Goal: Task Accomplishment & Management: Manage account settings

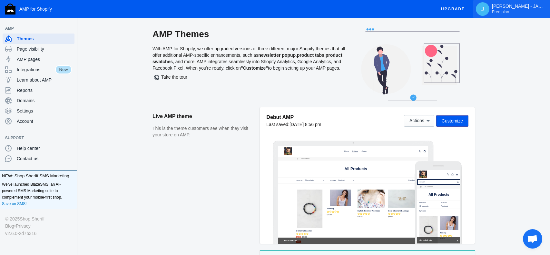
click at [503, 14] on span "Free plan" at bounding box center [500, 11] width 17 height 5
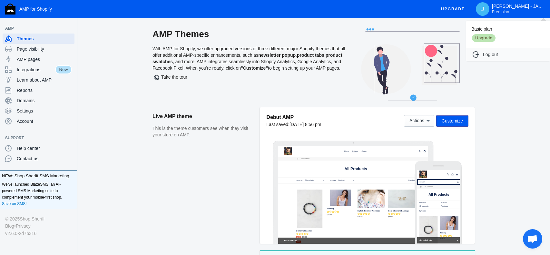
click at [487, 39] on span "Upgrade" at bounding box center [483, 37] width 25 height 9
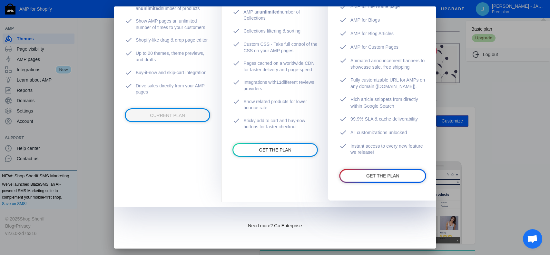
scroll to position [192, 0]
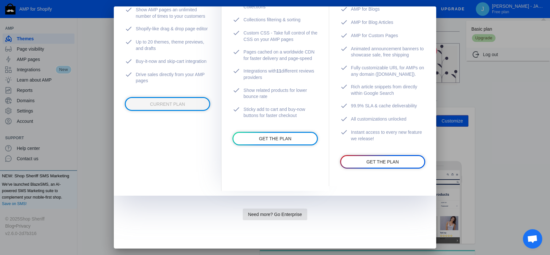
click at [288, 214] on span "Need more? Go Enterprise" at bounding box center [275, 214] width 54 height 5
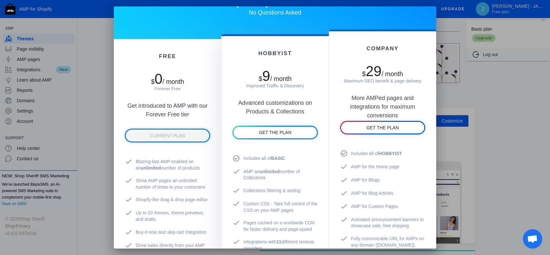
scroll to position [0, 0]
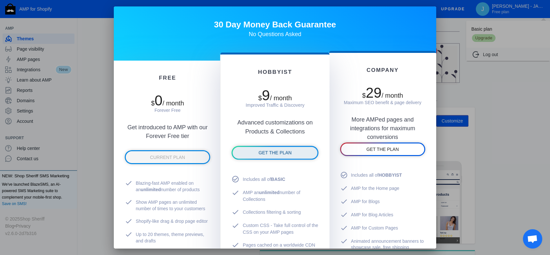
click at [269, 153] on span "GET THE PLAN" at bounding box center [274, 152] width 33 height 5
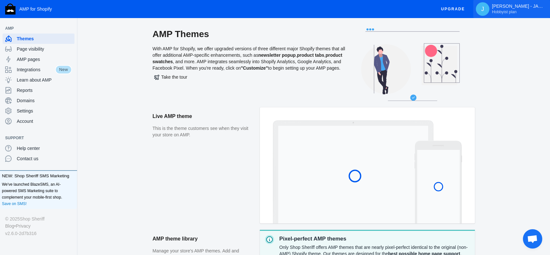
click at [508, 13] on span "Hobbyist plan" at bounding box center [504, 11] width 24 height 5
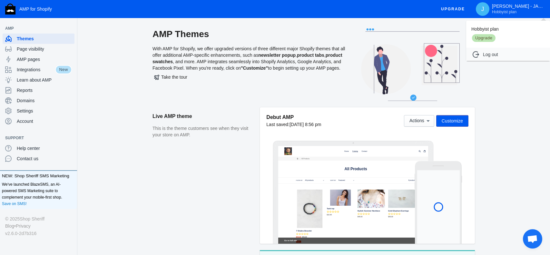
click at [492, 38] on span "Upgrade" at bounding box center [483, 37] width 25 height 9
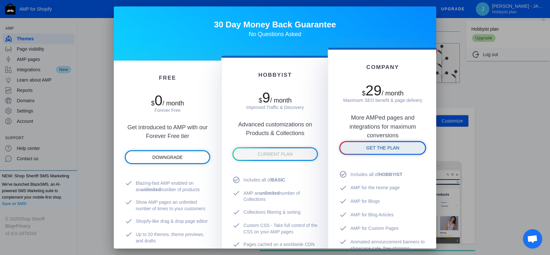
click at [375, 148] on span "GET THE PLAN" at bounding box center [382, 147] width 33 height 5
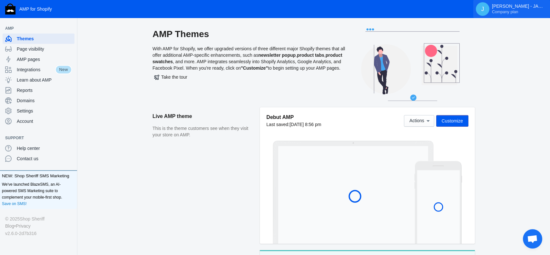
click at [509, 13] on span "Company plan" at bounding box center [505, 11] width 26 height 5
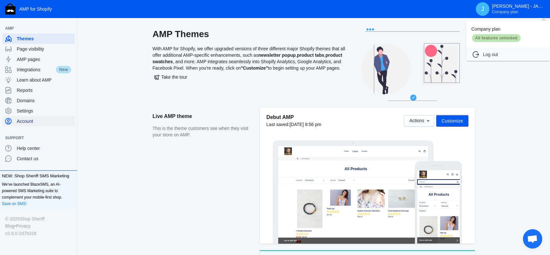
drag, startPoint x: 29, startPoint y: 120, endPoint x: 70, endPoint y: 123, distance: 41.0
click at [29, 120] on div at bounding box center [275, 127] width 550 height 255
click at [32, 121] on span "Account" at bounding box center [44, 121] width 55 height 6
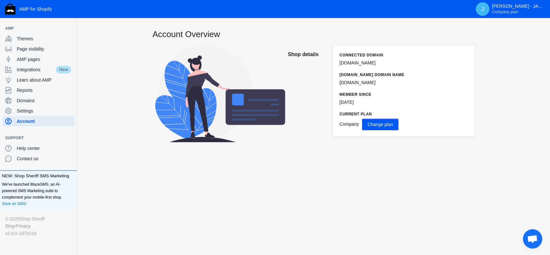
click at [381, 126] on span "Change plan" at bounding box center [379, 124] width 25 height 5
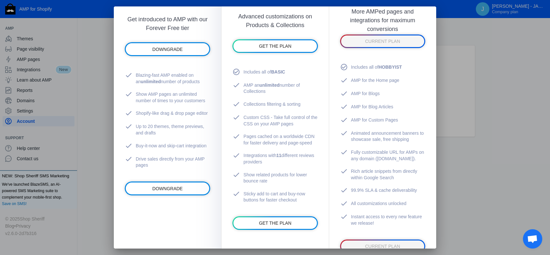
scroll to position [192, 0]
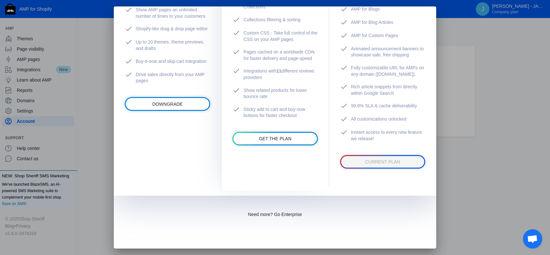
click at [284, 213] on span "Need more? Go Enterprise" at bounding box center [275, 214] width 54 height 5
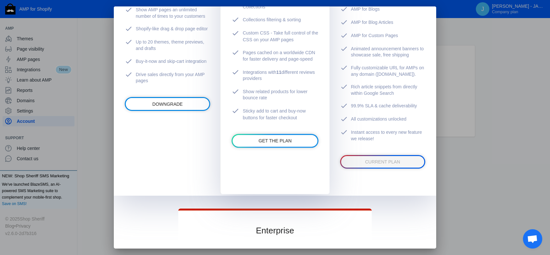
scroll to position [387, 0]
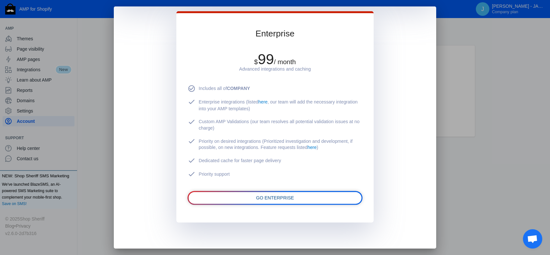
click at [291, 198] on span "GO ENTERPRISE" at bounding box center [275, 197] width 38 height 5
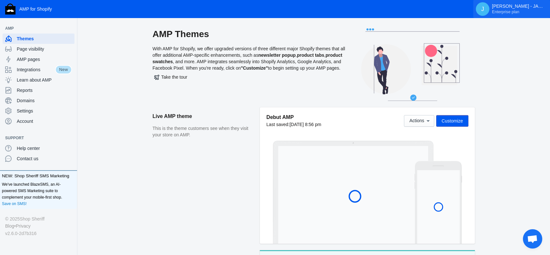
click at [509, 11] on span "Enterprise plan" at bounding box center [505, 11] width 27 height 5
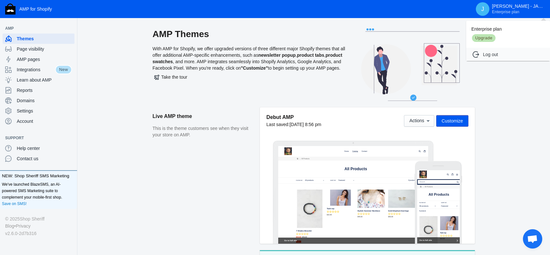
click at [482, 38] on span "Upgrade" at bounding box center [483, 37] width 25 height 9
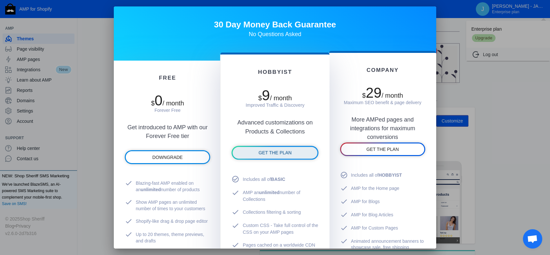
click at [298, 153] on link "GET THE PLAN" at bounding box center [275, 153] width 85 height 12
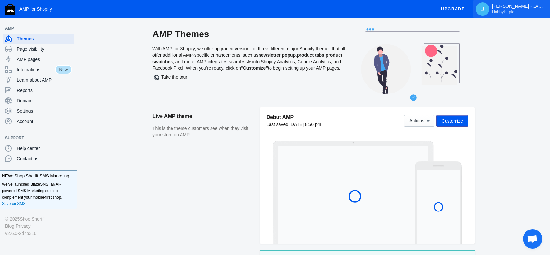
click at [512, 12] on span "Hobbyist plan" at bounding box center [504, 11] width 24 height 5
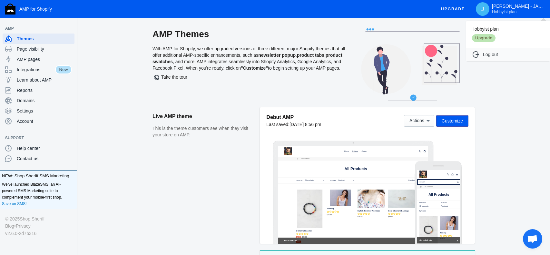
click at [486, 38] on span "Upgrade" at bounding box center [483, 37] width 25 height 9
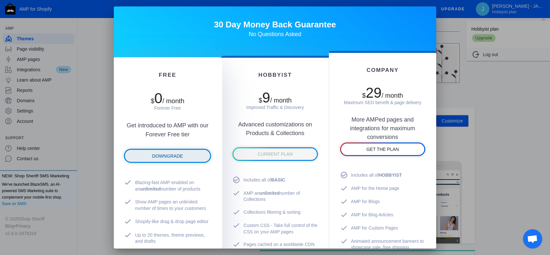
click at [157, 157] on span "DOWNGRADE" at bounding box center [167, 155] width 31 height 5
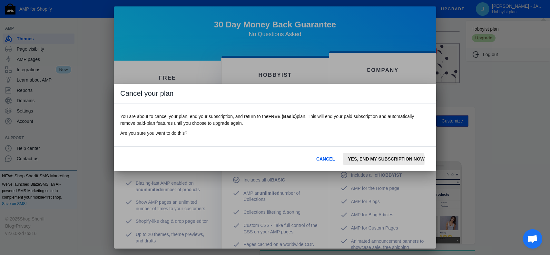
click at [377, 159] on span "YES, END MY SUBSCRIPTION NOW" at bounding box center [386, 158] width 77 height 5
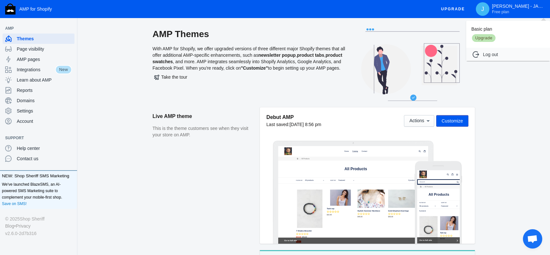
click at [504, 12] on div at bounding box center [275, 127] width 550 height 255
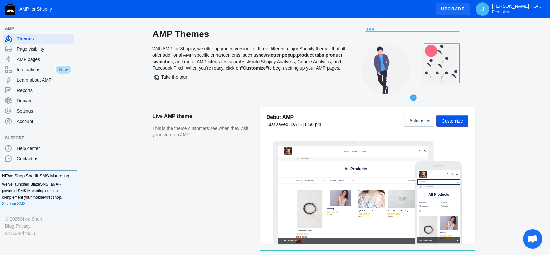
click at [460, 9] on span "Upgrade" at bounding box center [453, 9] width 24 height 12
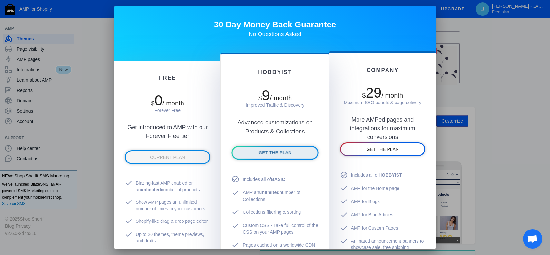
click at [266, 154] on span "GET THE PLAN" at bounding box center [274, 152] width 33 height 5
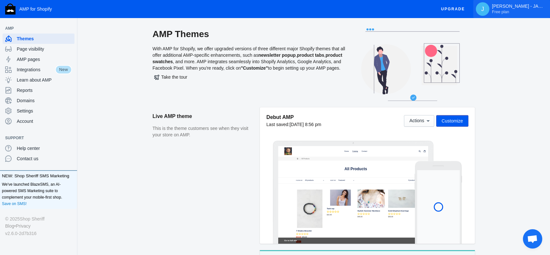
click at [497, 13] on span "Free plan" at bounding box center [500, 11] width 17 height 5
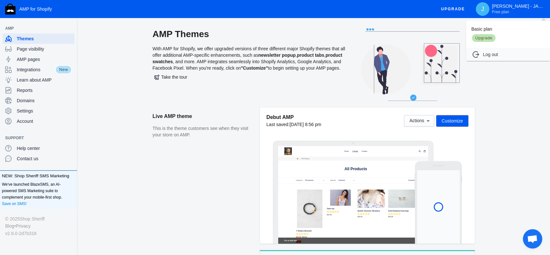
click at [483, 38] on span "Upgrade" at bounding box center [483, 37] width 25 height 9
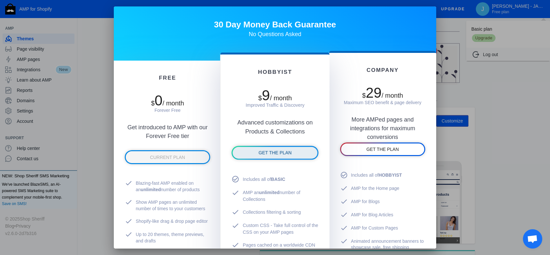
click at [289, 155] on span "GET THE PLAN" at bounding box center [274, 152] width 33 height 5
